Goal: Transaction & Acquisition: Purchase product/service

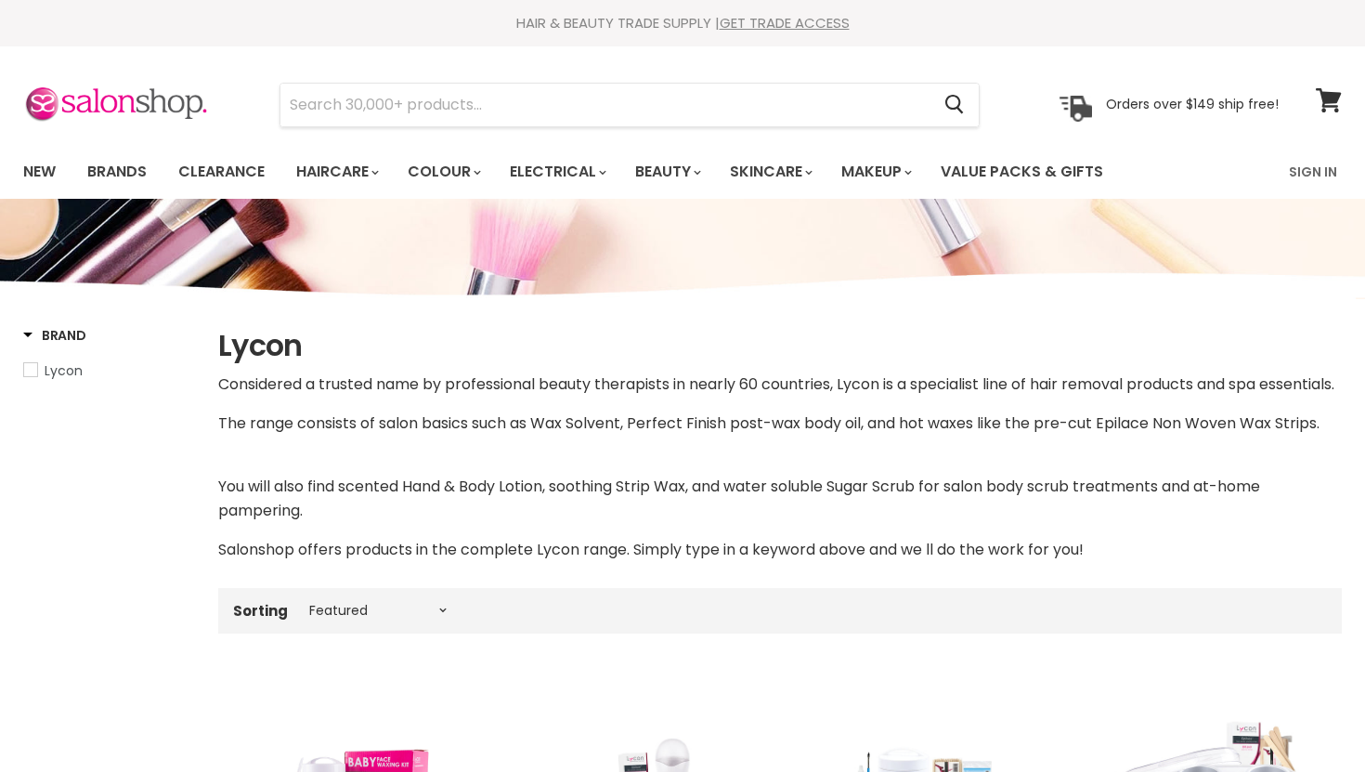
select select "manual"
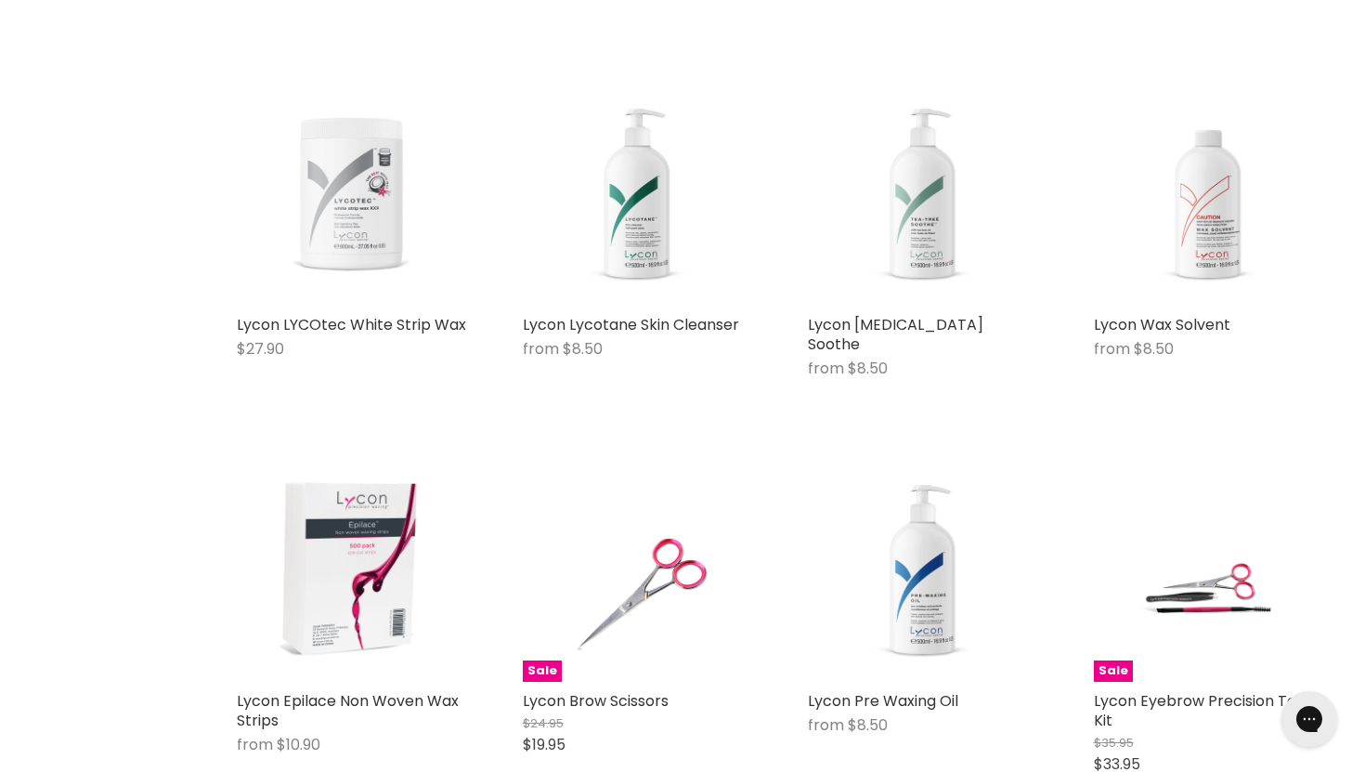
scroll to position [3611, 0]
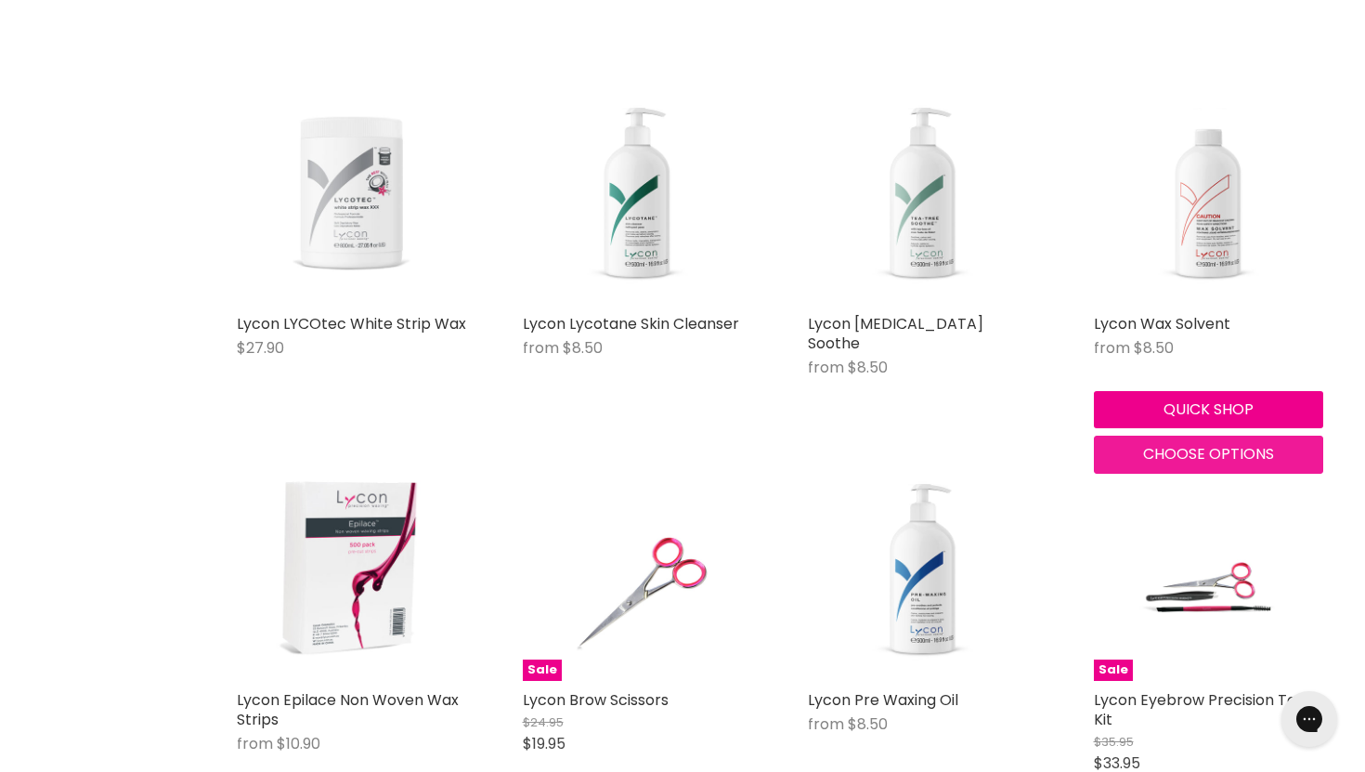
click at [1187, 464] on span "Choose options" at bounding box center [1208, 453] width 131 height 21
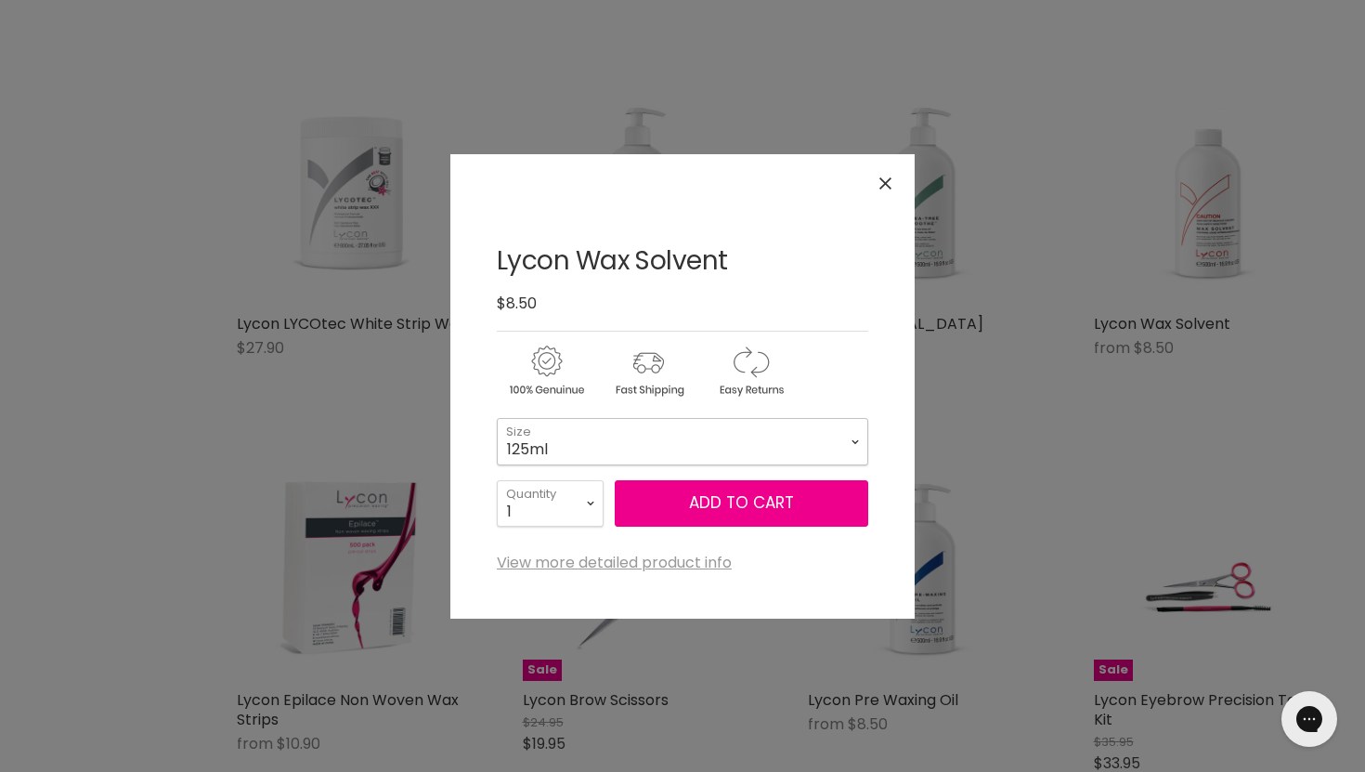
click at [698, 429] on select "125ml 500ml 1 Litre" at bounding box center [683, 441] width 372 height 46
click at [497, 418] on select "125ml 500ml 1 Litre" at bounding box center [683, 441] width 372 height 46
select select "500ml"
click at [682, 502] on button "Add to cart" at bounding box center [742, 503] width 254 height 46
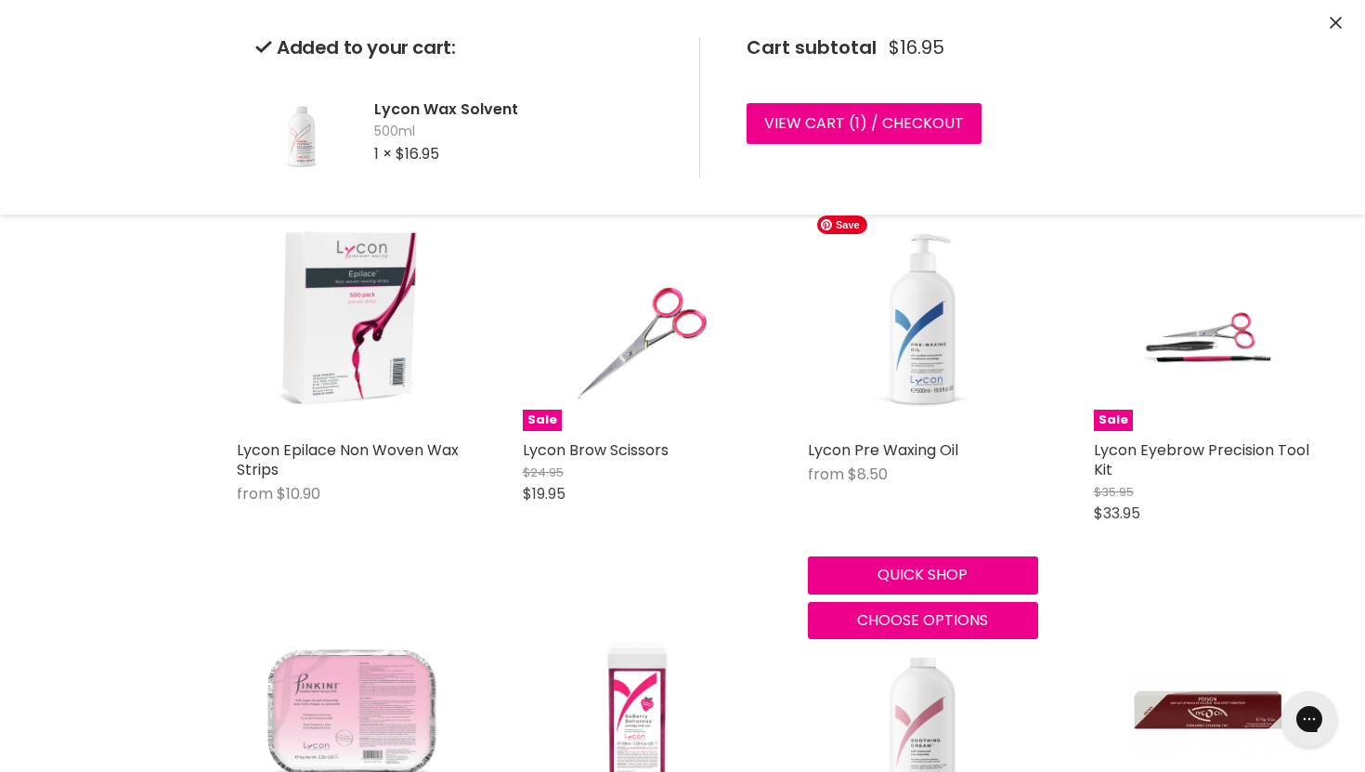
scroll to position [3864, 0]
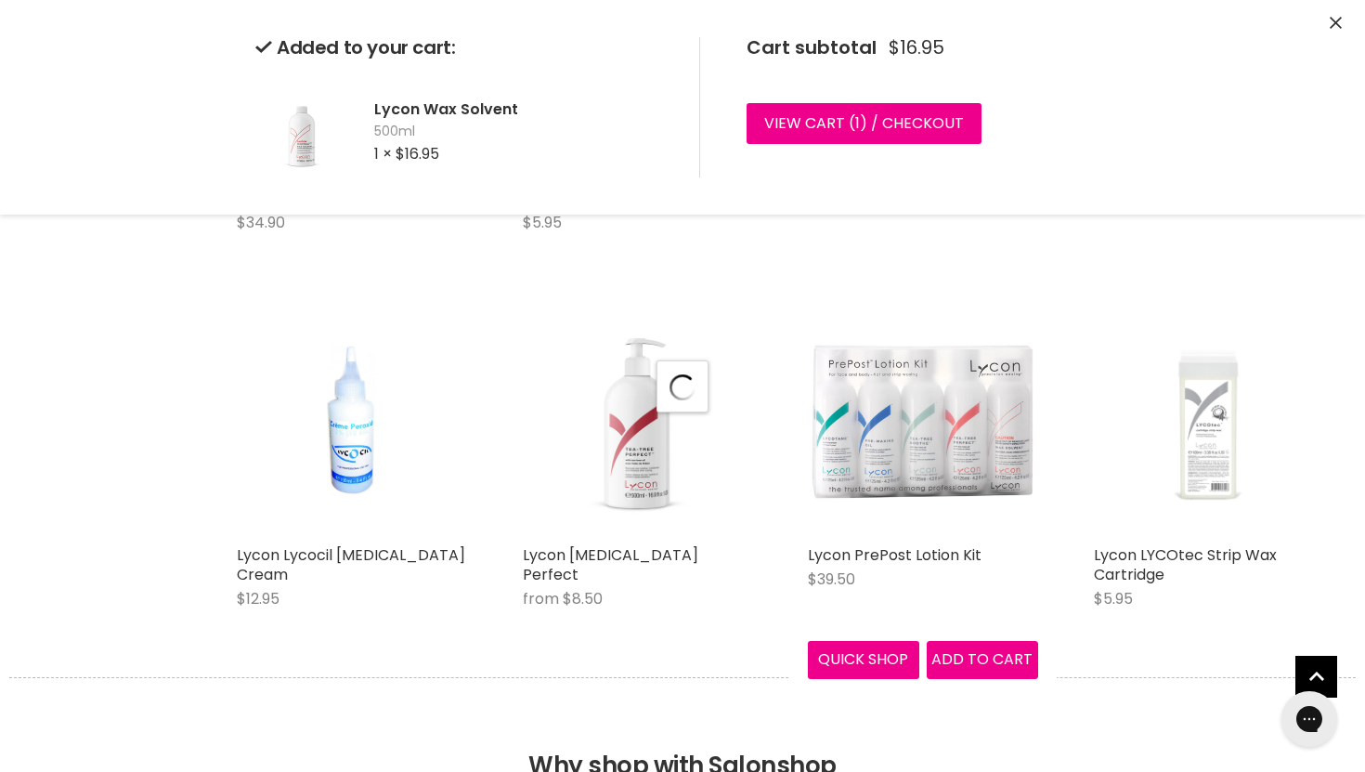
select select "manual"
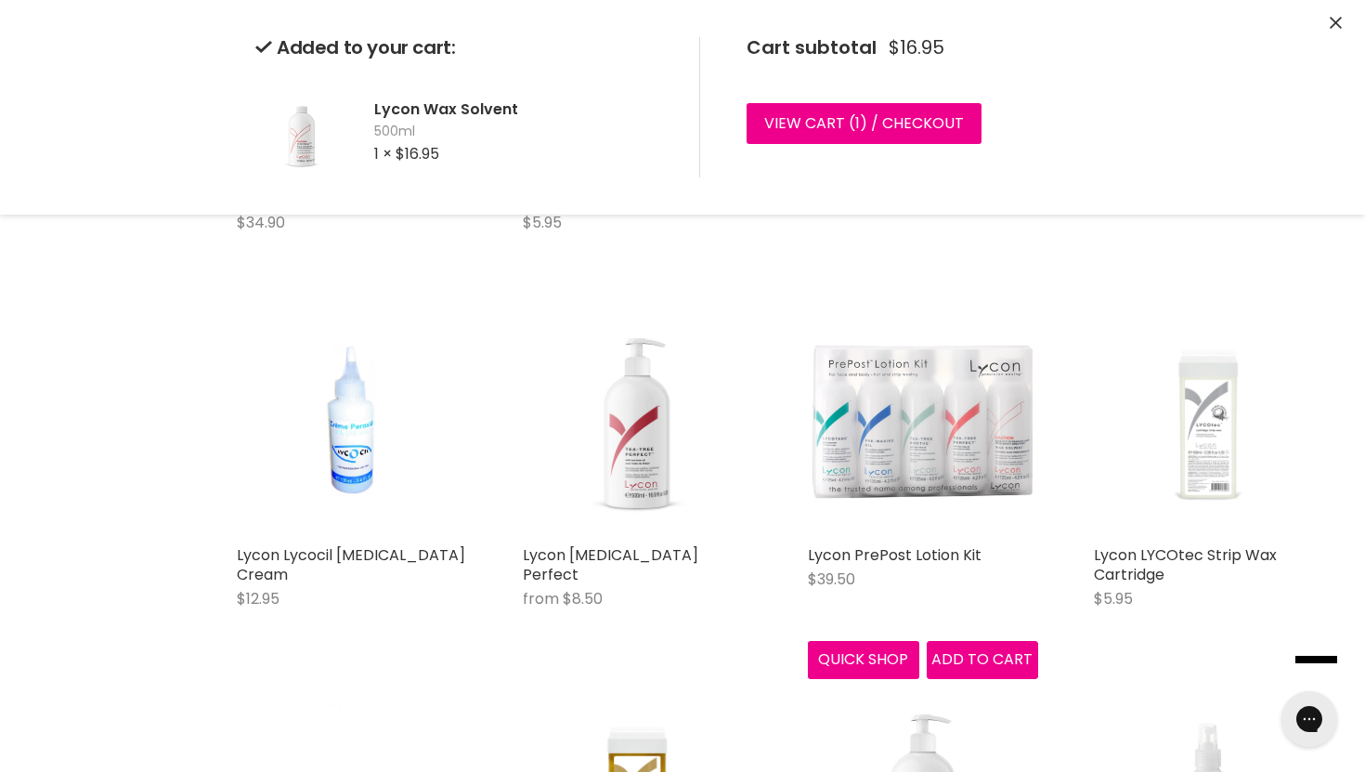
scroll to position [4529, 0]
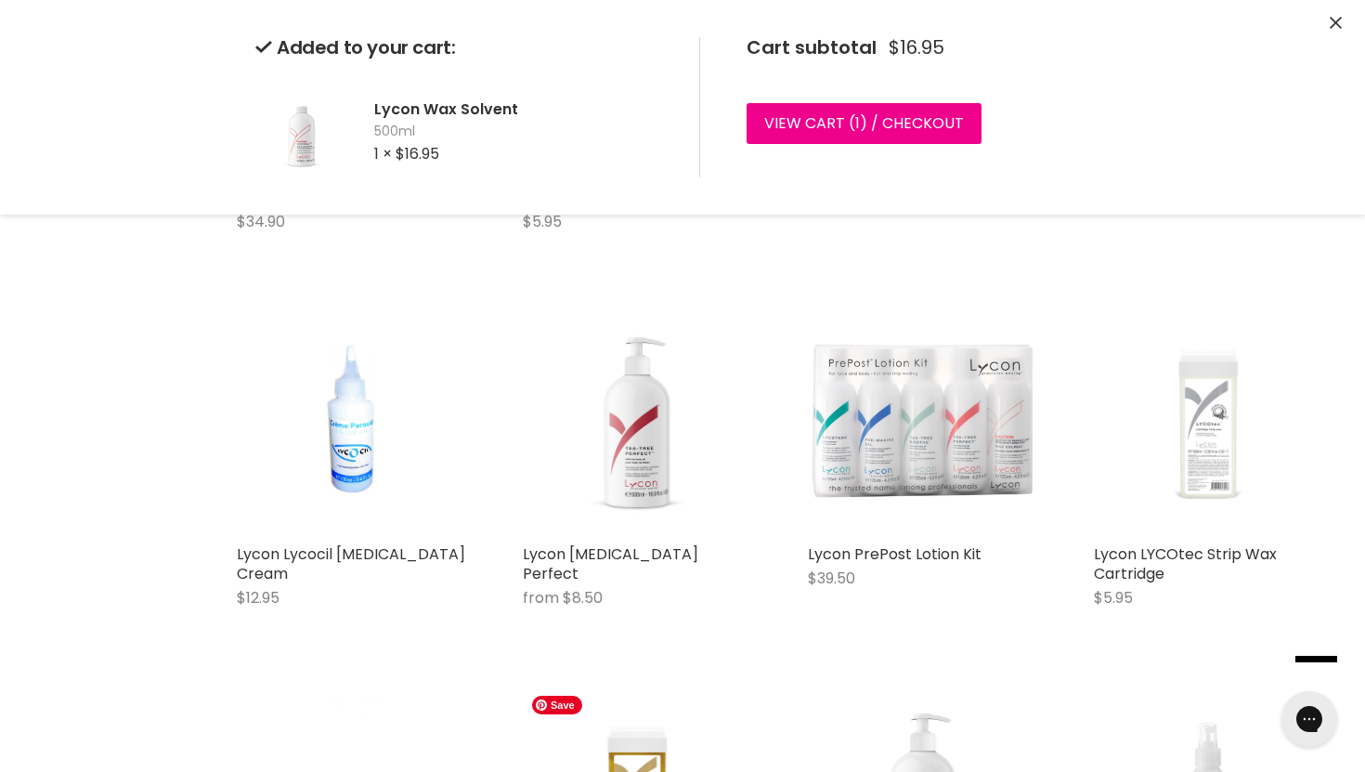
click at [614, 707] on div "Sale Lycon Precision Baby Face Waxing Kit $69.95 $59.95 Lycon Quick shop Add to…" at bounding box center [780, 731] width 1124 height 9202
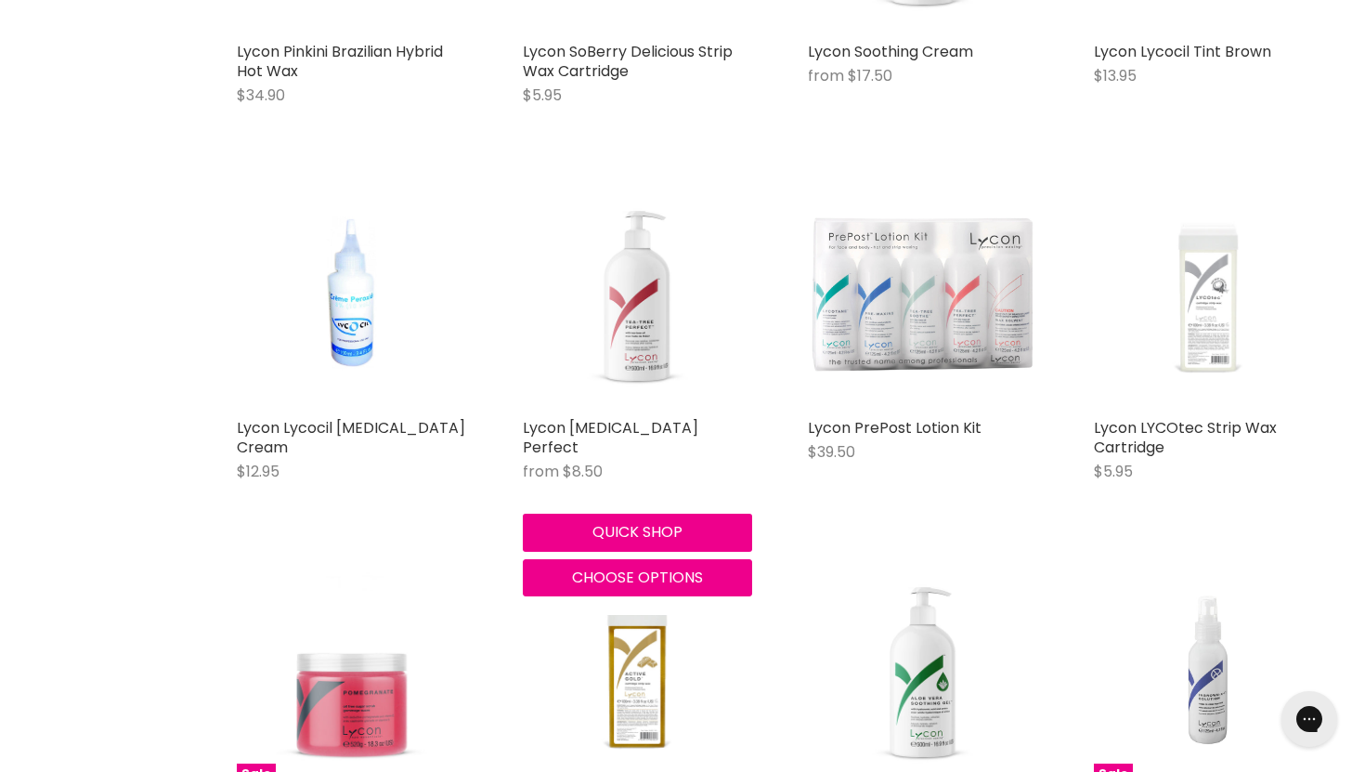
scroll to position [4660, 0]
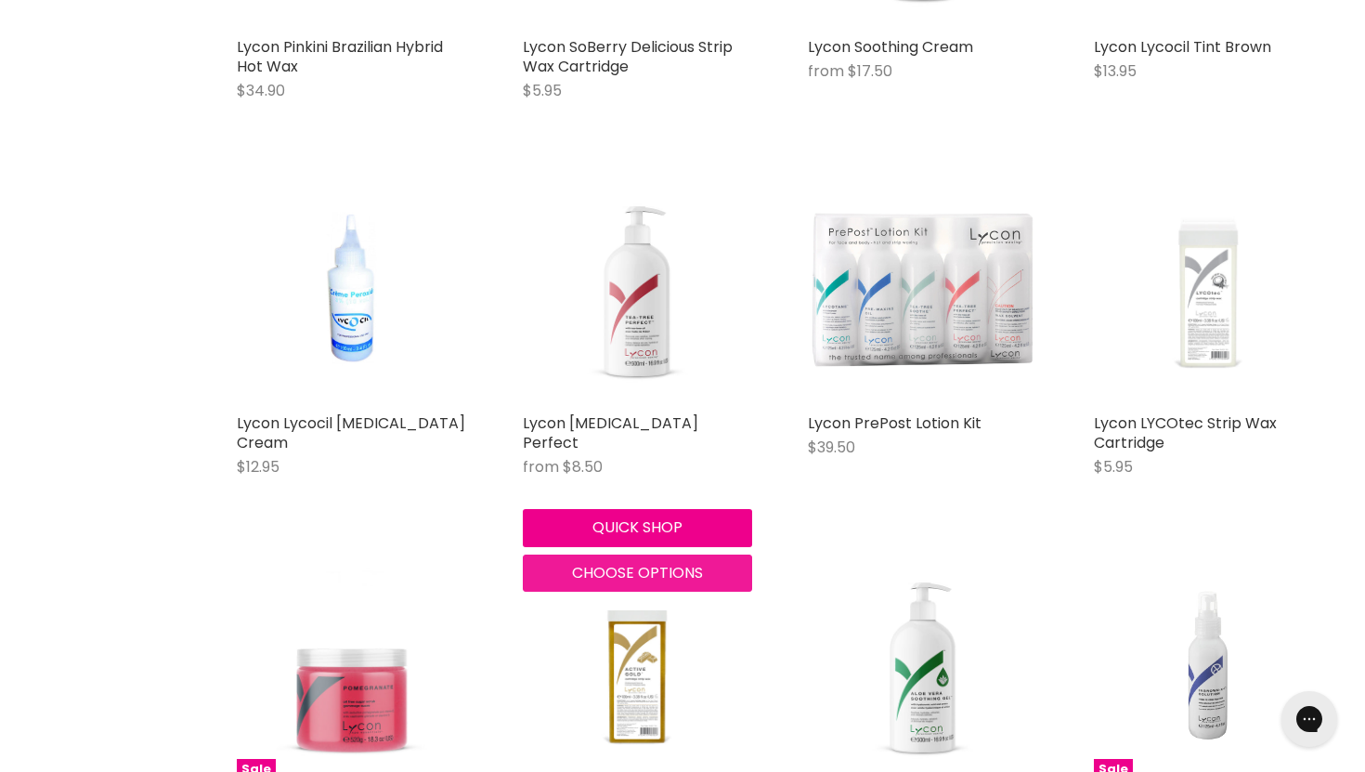
click at [637, 568] on span "Choose options" at bounding box center [637, 572] width 131 height 21
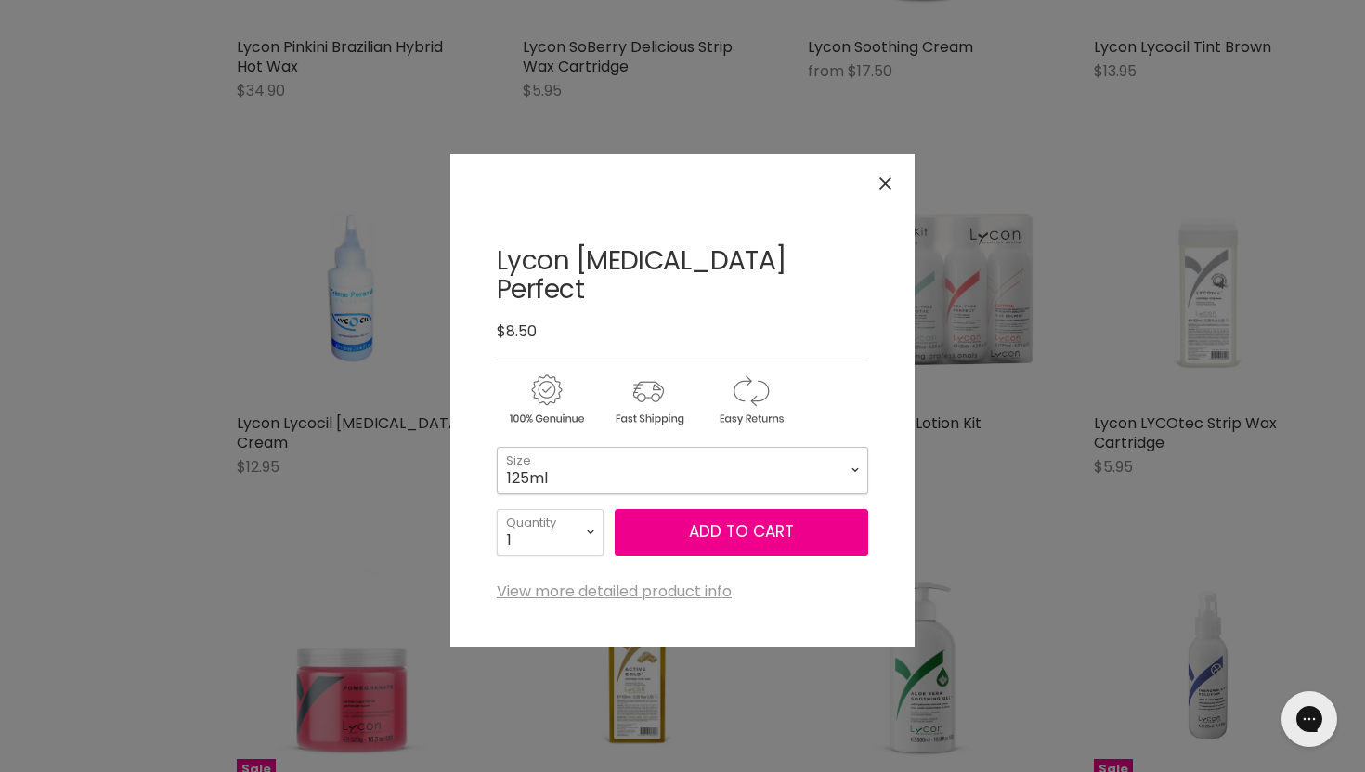
click at [705, 447] on select "125ml 500ml" at bounding box center [683, 470] width 372 height 46
click at [497, 447] on select "125ml 500ml" at bounding box center [683, 470] width 372 height 46
select select "500ml"
click at [698, 509] on button "Add to cart" at bounding box center [742, 532] width 254 height 46
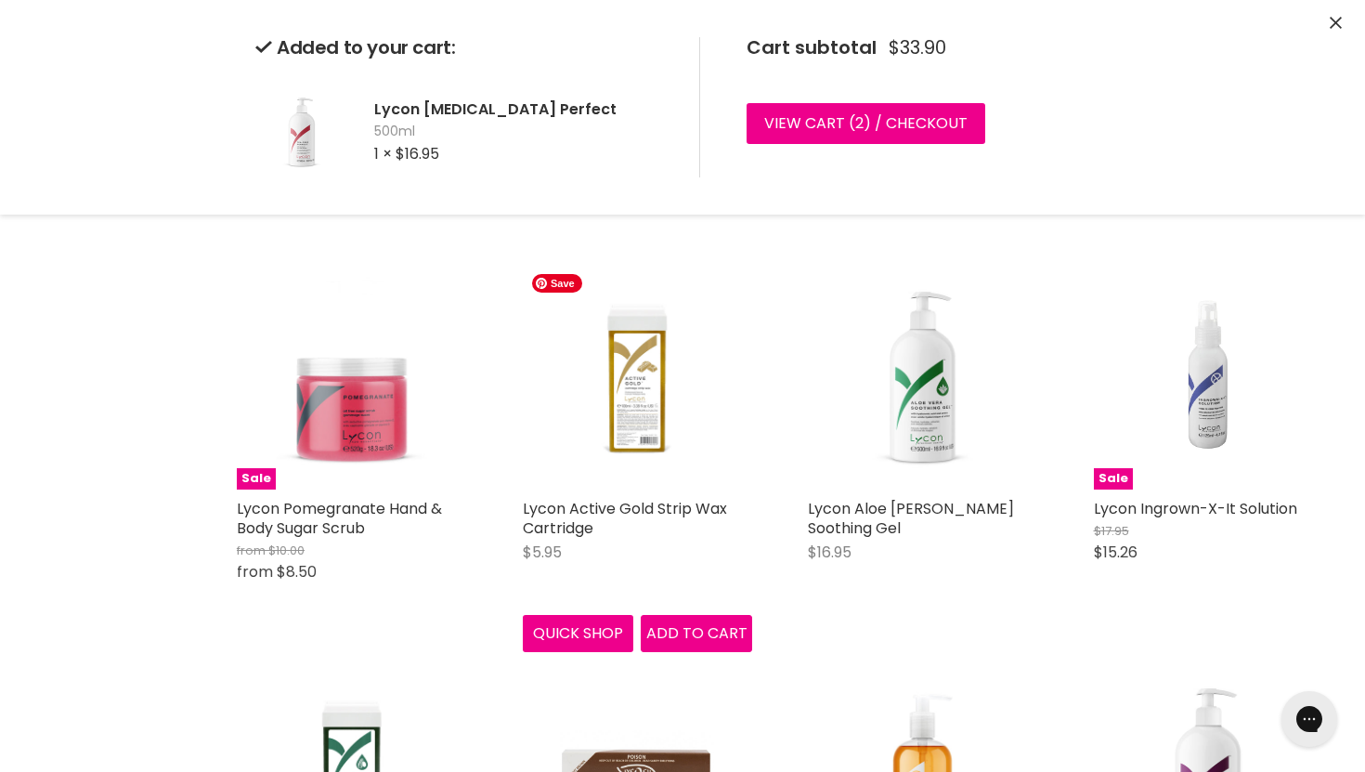
scroll to position [4954, 0]
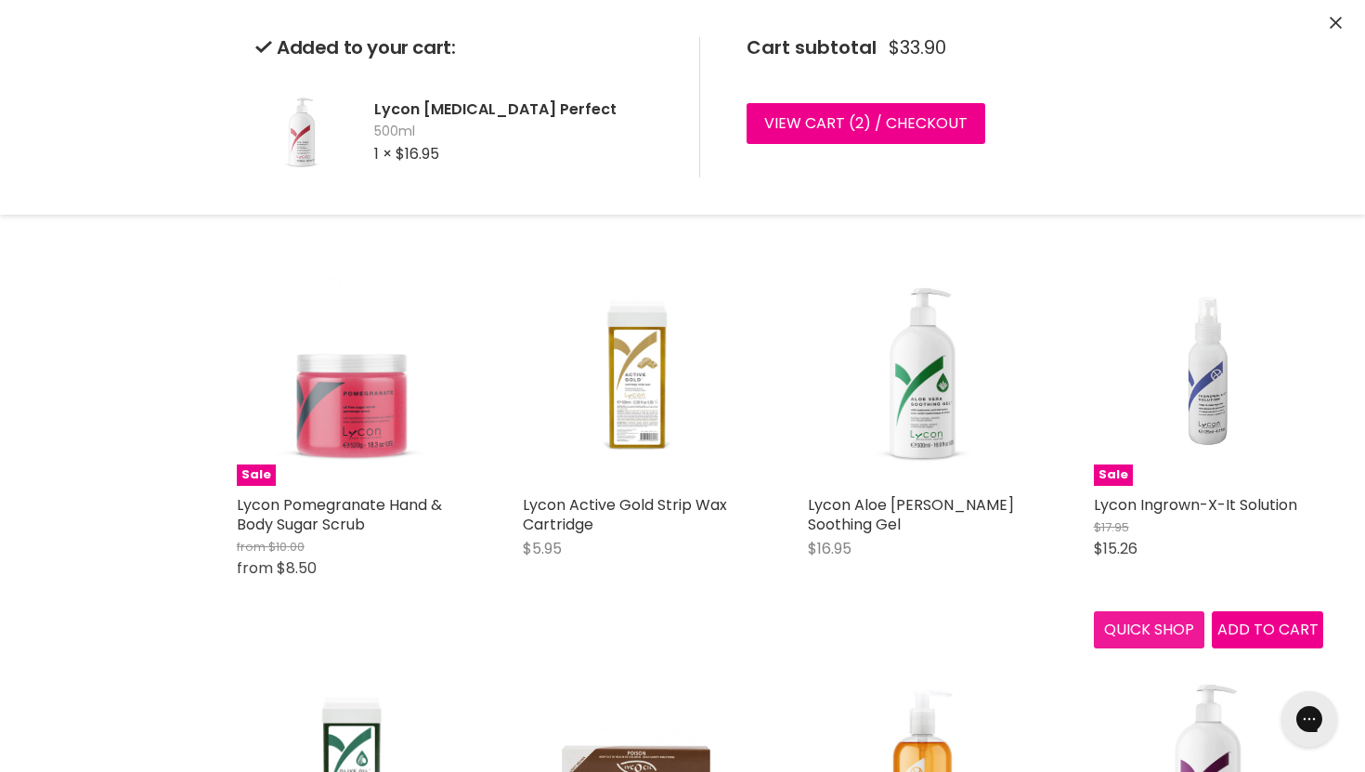
click at [1166, 642] on div "Sale Lycon Ingrown-X-It Solution $17.95 $15.26 Lycon Quick shop Add to cart" at bounding box center [1210, 452] width 268 height 430
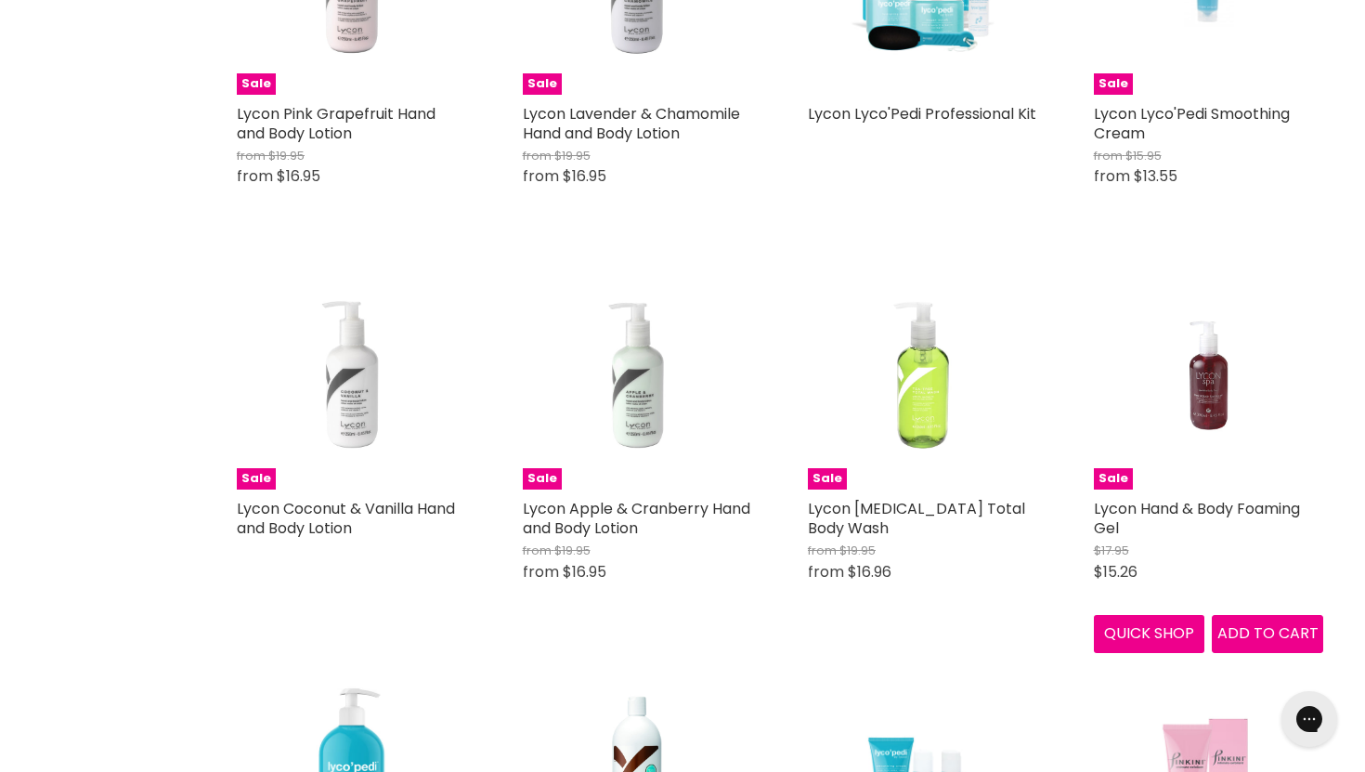
scroll to position [8892, 0]
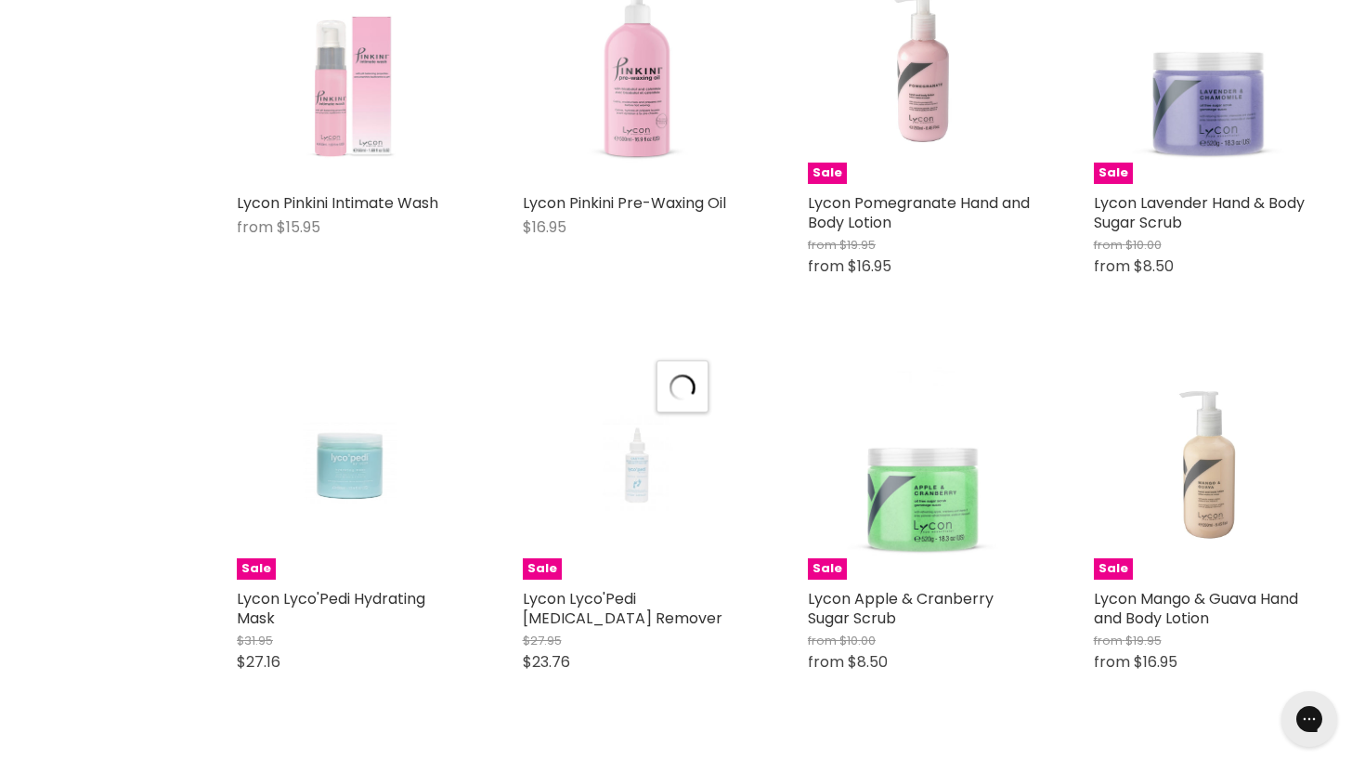
select select "manual"
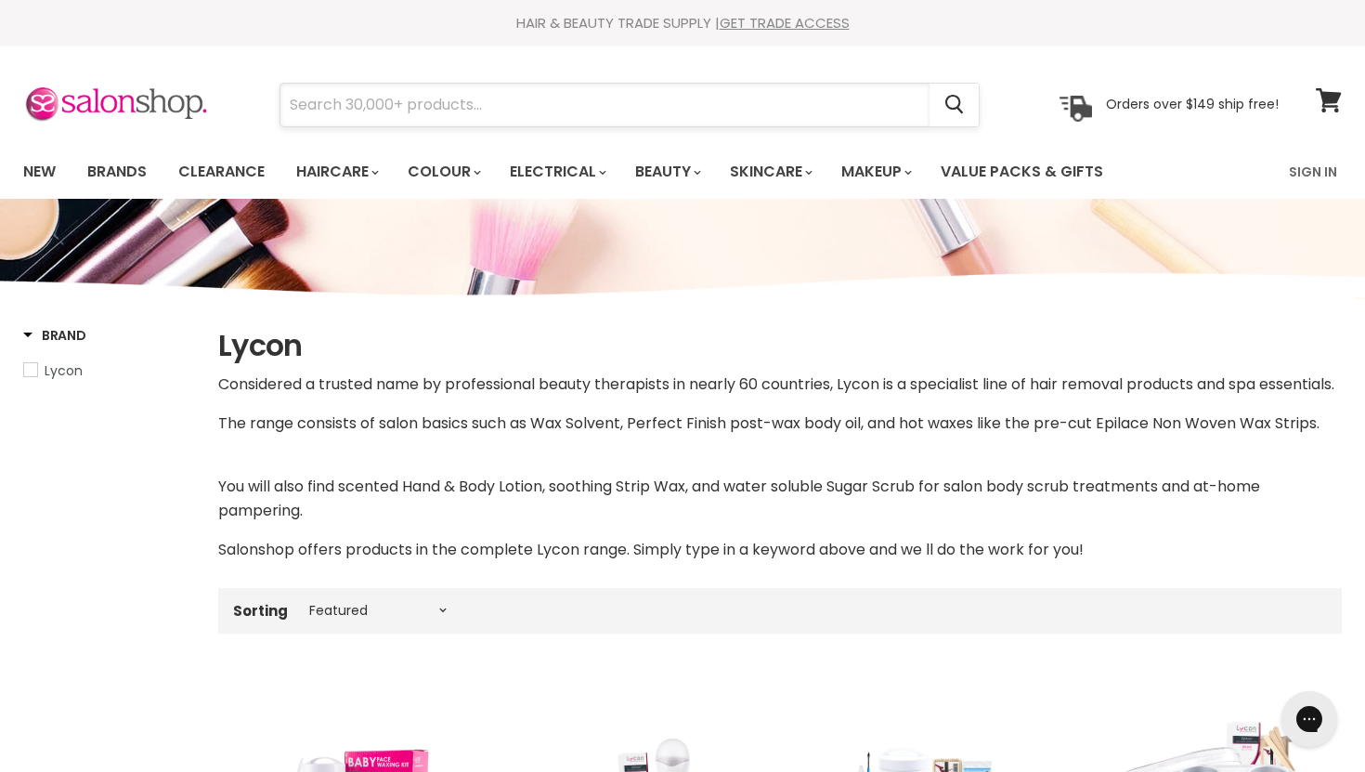
click at [517, 104] on input "Search" at bounding box center [605, 105] width 649 height 43
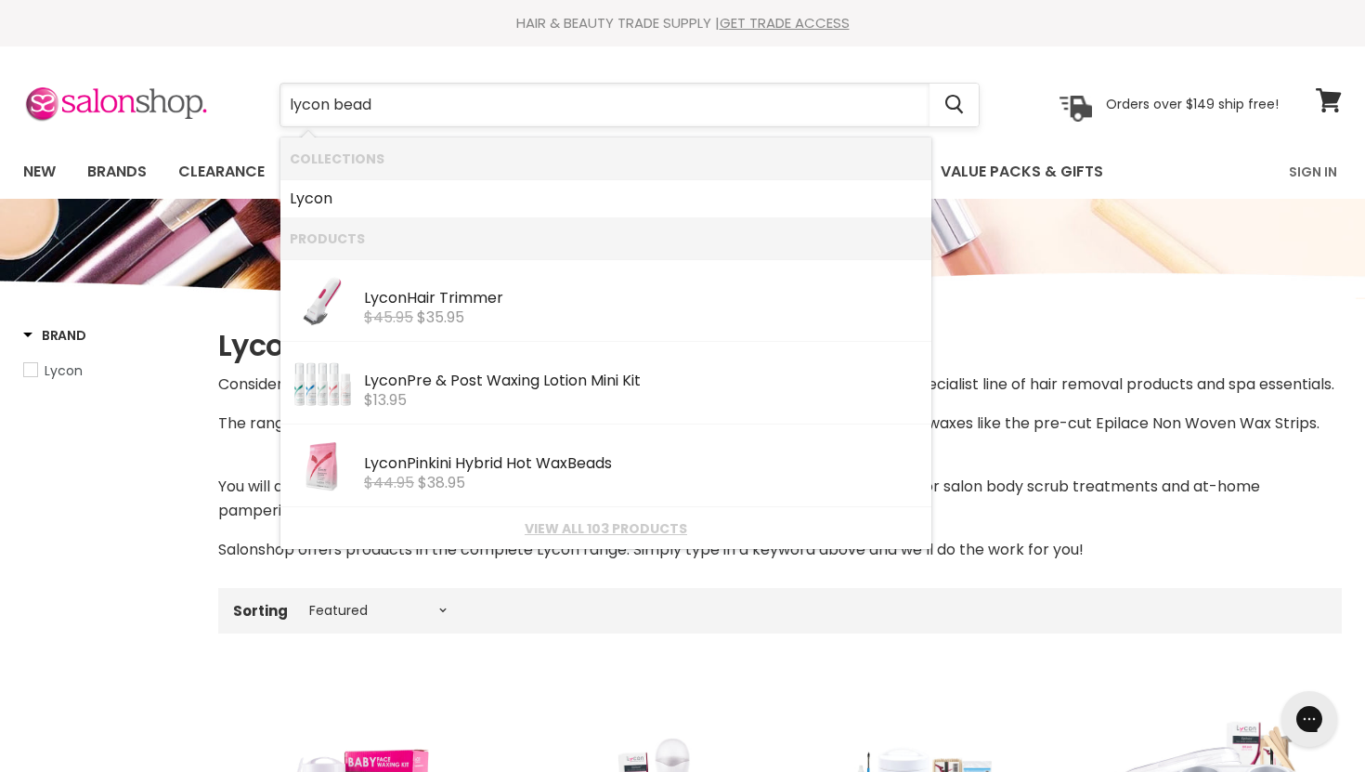
type input "lycon beads"
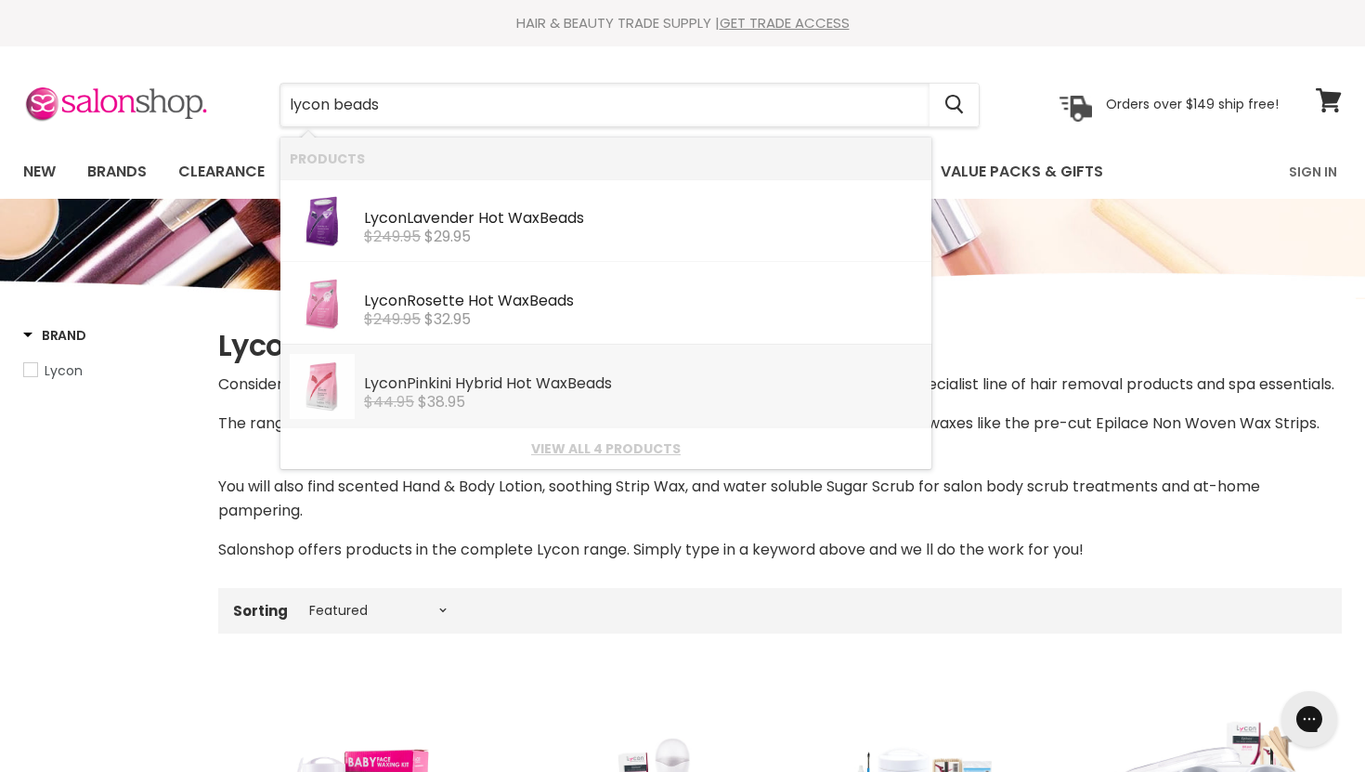
click at [476, 388] on div "Lycon Pinkini Hybrid Hot Wax Beads" at bounding box center [643, 385] width 558 height 20
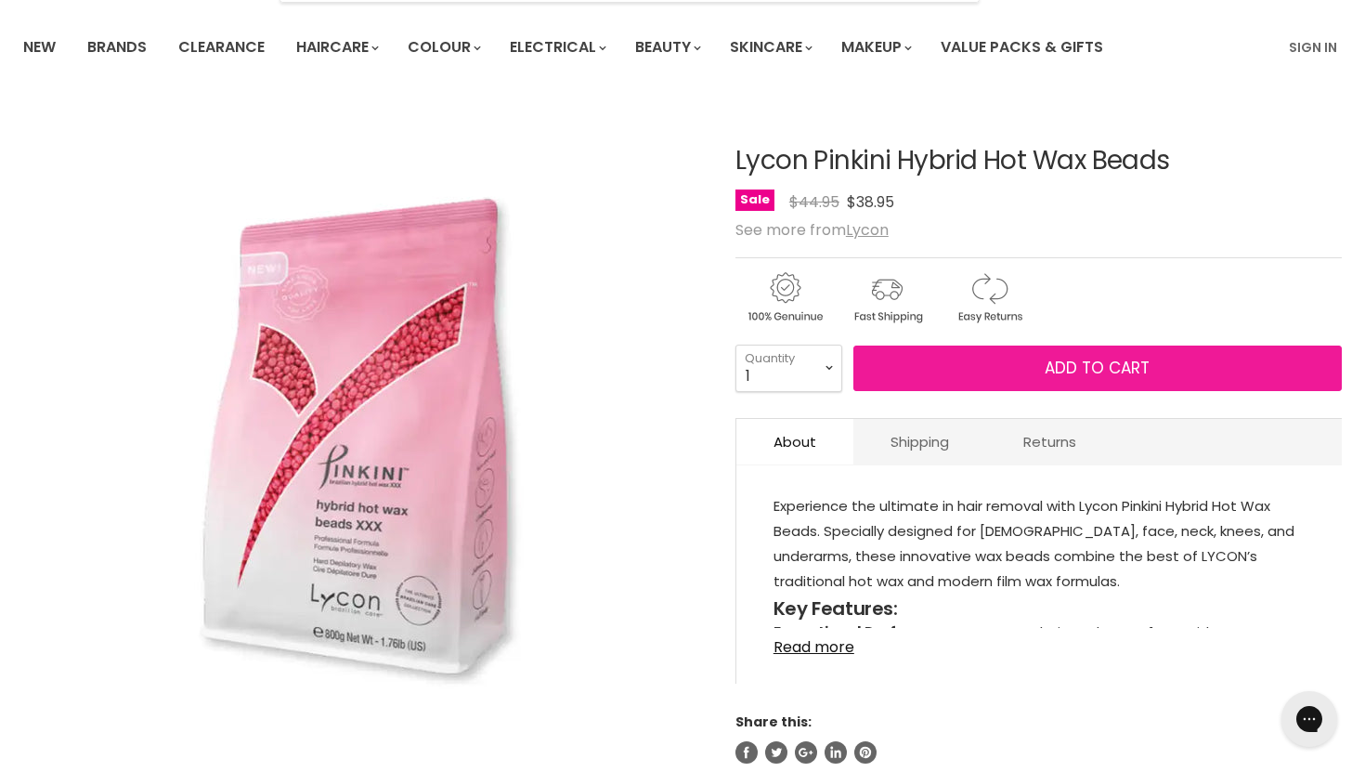
click at [979, 373] on button "Add to cart" at bounding box center [1098, 369] width 489 height 46
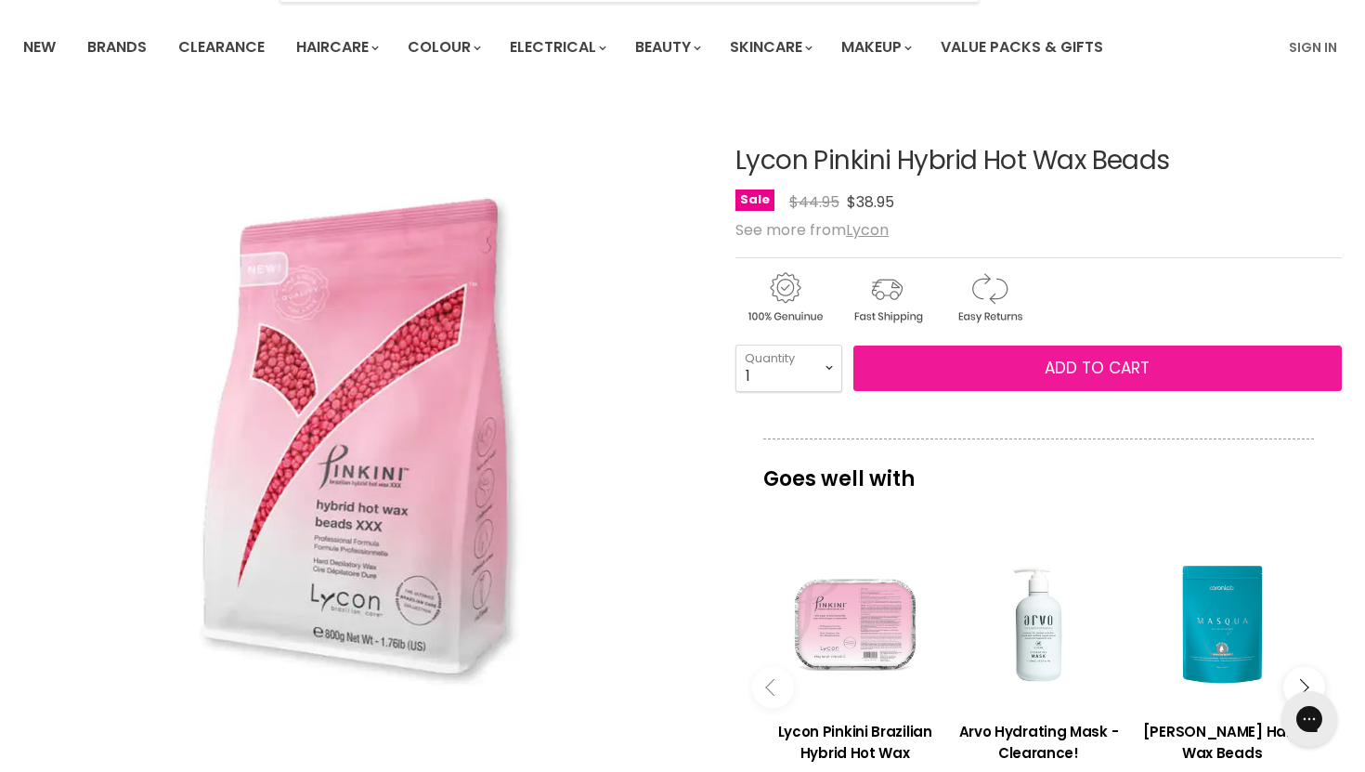
click at [975, 368] on button "Add to cart" at bounding box center [1098, 369] width 489 height 46
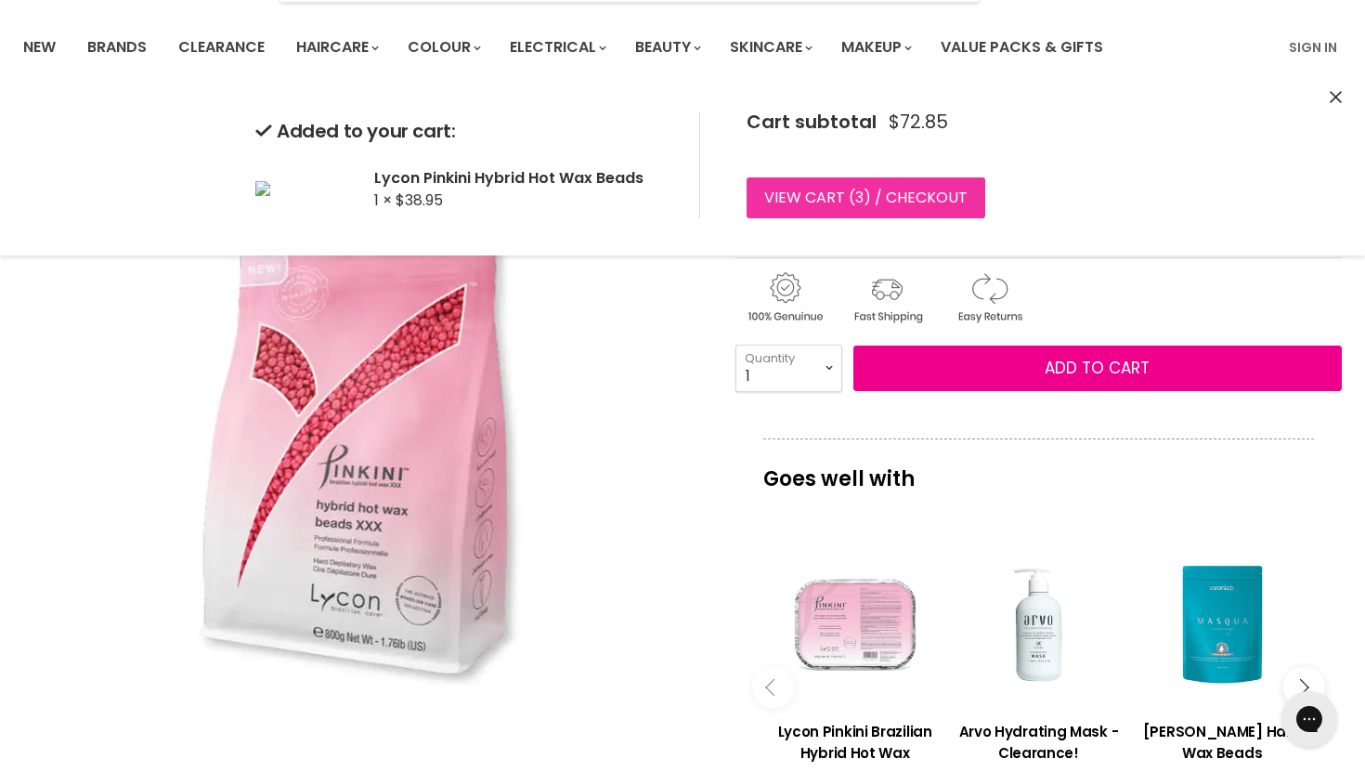
click at [873, 203] on link "View cart ( 3 ) / Checkout" at bounding box center [866, 197] width 239 height 41
